Goal: Information Seeking & Learning: Find specific fact

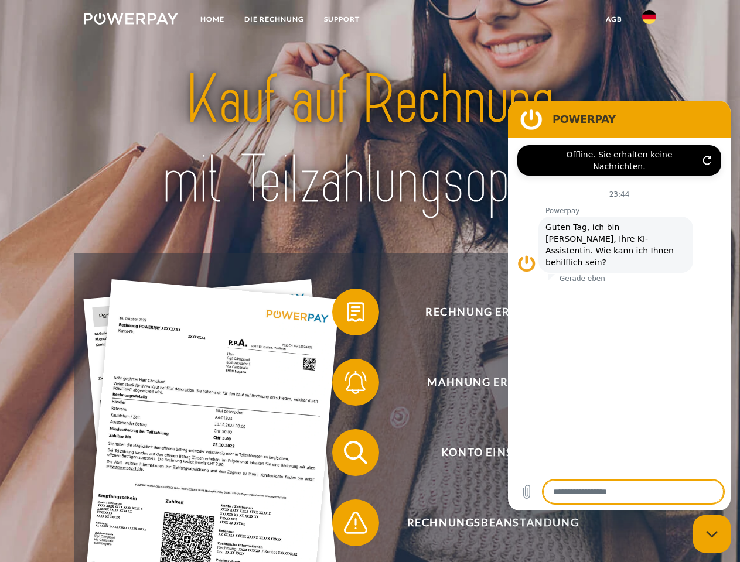
click at [131, 20] on img at bounding box center [131, 19] width 94 height 12
click at [649, 20] on img at bounding box center [649, 17] width 14 height 14
click at [613, 19] on link "agb" at bounding box center [613, 19] width 36 height 21
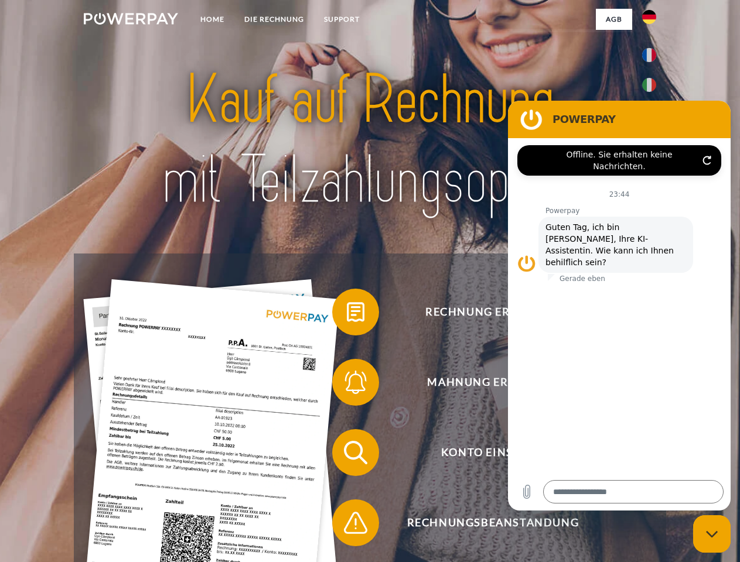
click at [347, 314] on span at bounding box center [338, 312] width 59 height 59
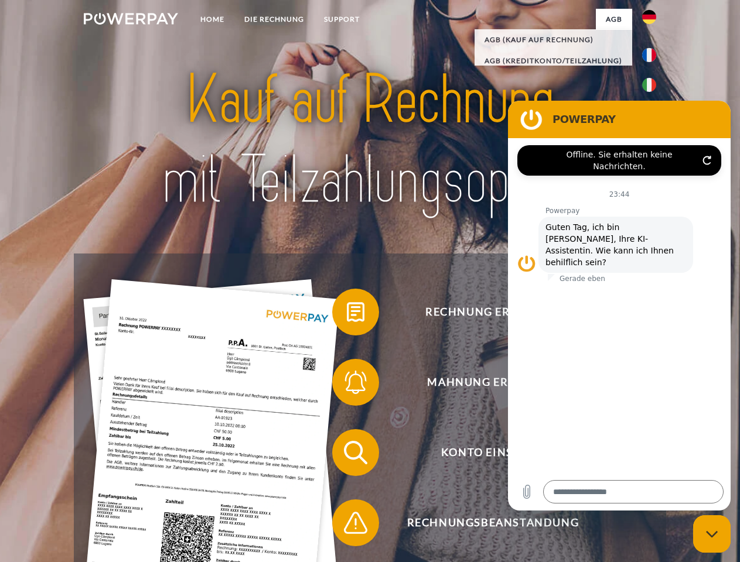
click at [347, 385] on div "Rechnung erhalten? Mahnung erhalten? Konto einsehen" at bounding box center [369, 488] width 591 height 468
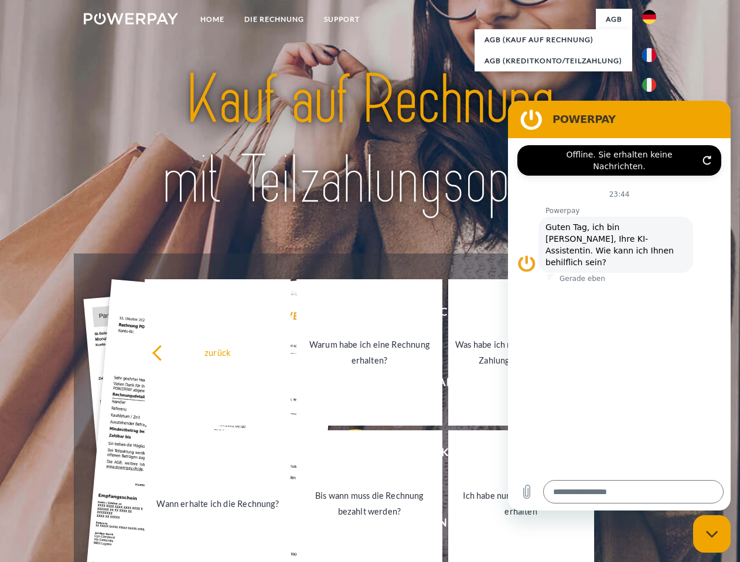
click at [347, 455] on link "Bis wann muss die Rechnung bezahlt werden?" at bounding box center [369, 503] width 146 height 146
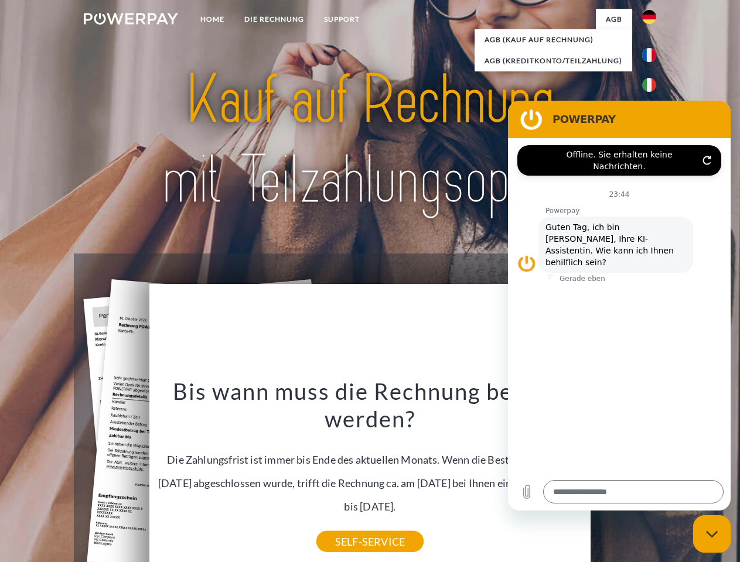
click at [711, 534] on icon "Messaging-Fenster schließen" at bounding box center [712, 534] width 12 height 8
type textarea "*"
